Goal: Transaction & Acquisition: Download file/media

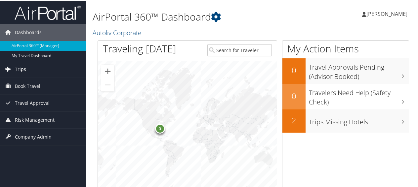
click at [13, 66] on icon at bounding box center [8, 68] width 10 height 10
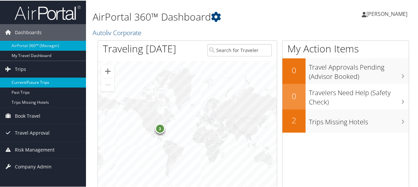
click at [15, 79] on link "Current/Future Trips" at bounding box center [43, 82] width 86 height 10
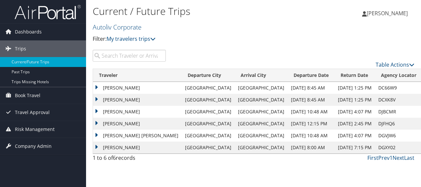
click at [111, 87] on td "[PERSON_NAME]" at bounding box center [137, 88] width 89 height 12
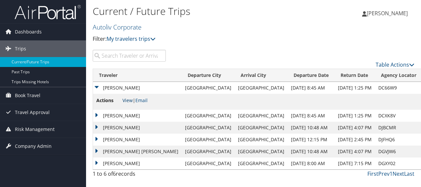
click at [122, 99] on link "View" at bounding box center [127, 100] width 10 height 6
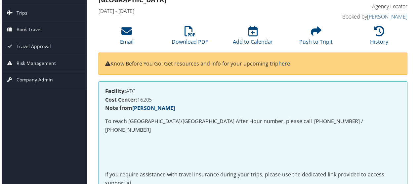
scroll to position [33, 0]
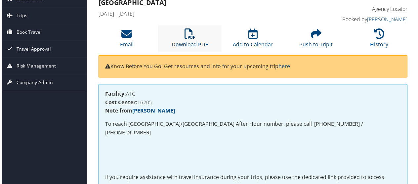
click at [185, 40] on li "Download PDF" at bounding box center [190, 38] width 64 height 27
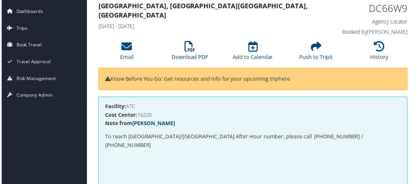
scroll to position [0, 0]
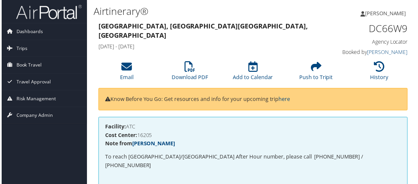
click at [367, 13] on icon at bounding box center [364, 13] width 5 height 5
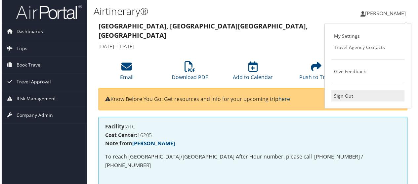
click at [347, 95] on link "Sign Out" at bounding box center [369, 96] width 74 height 11
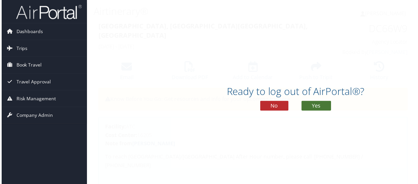
click at [323, 108] on button "Yes" at bounding box center [317, 107] width 30 height 10
